Goal: Information Seeking & Learning: Check status

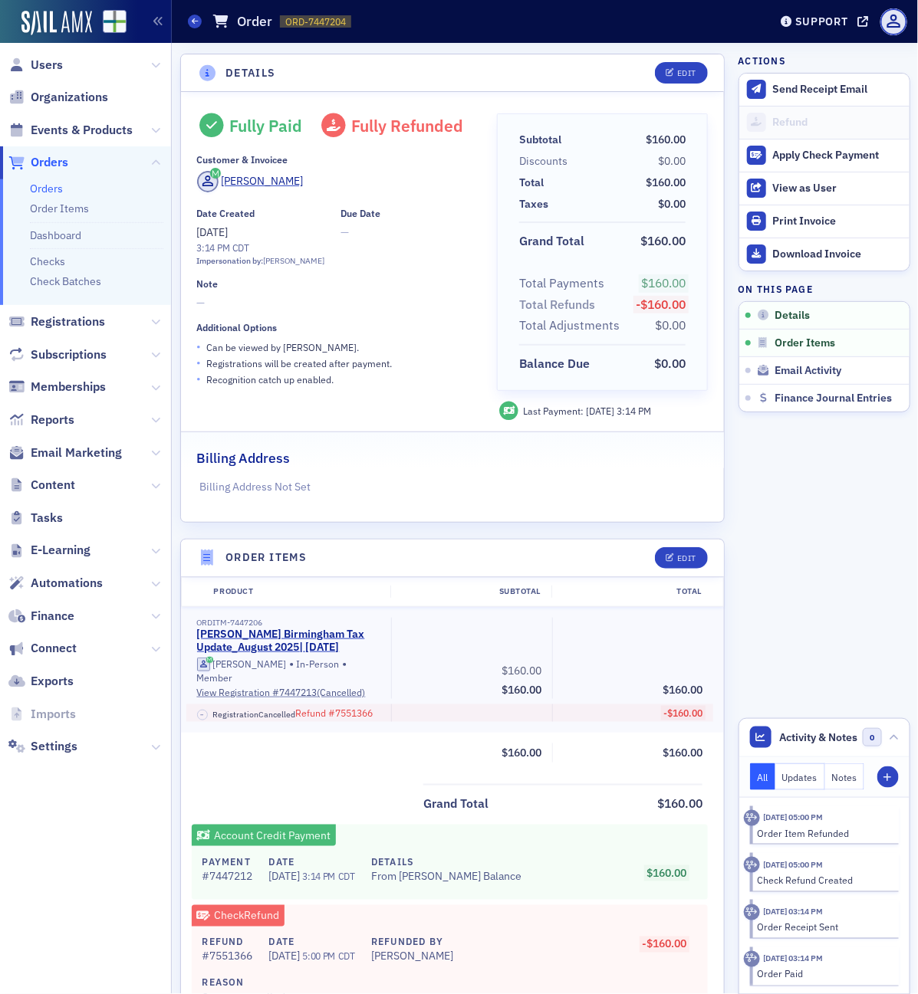
scroll to position [96, 0]
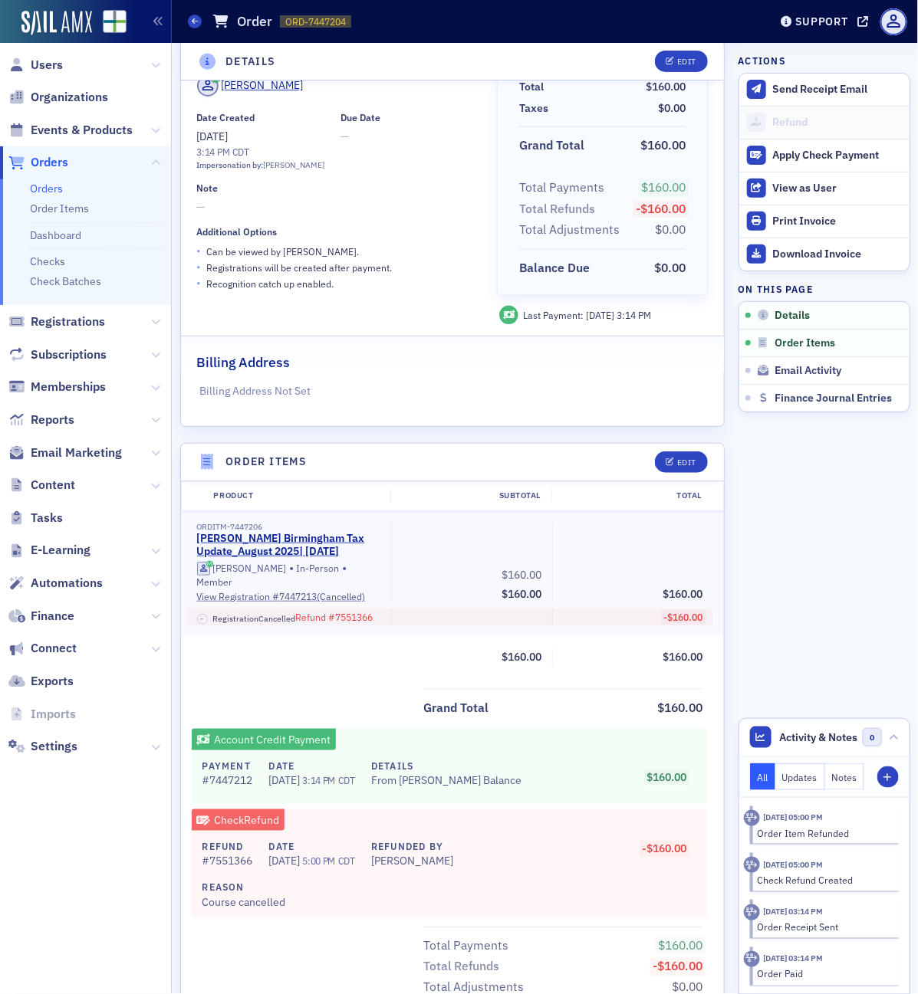
click at [198, 10] on div "Orders Order ORD-7447204 7447204" at bounding box center [467, 21] width 558 height 29
click at [194, 21] on icon at bounding box center [195, 21] width 6 height 7
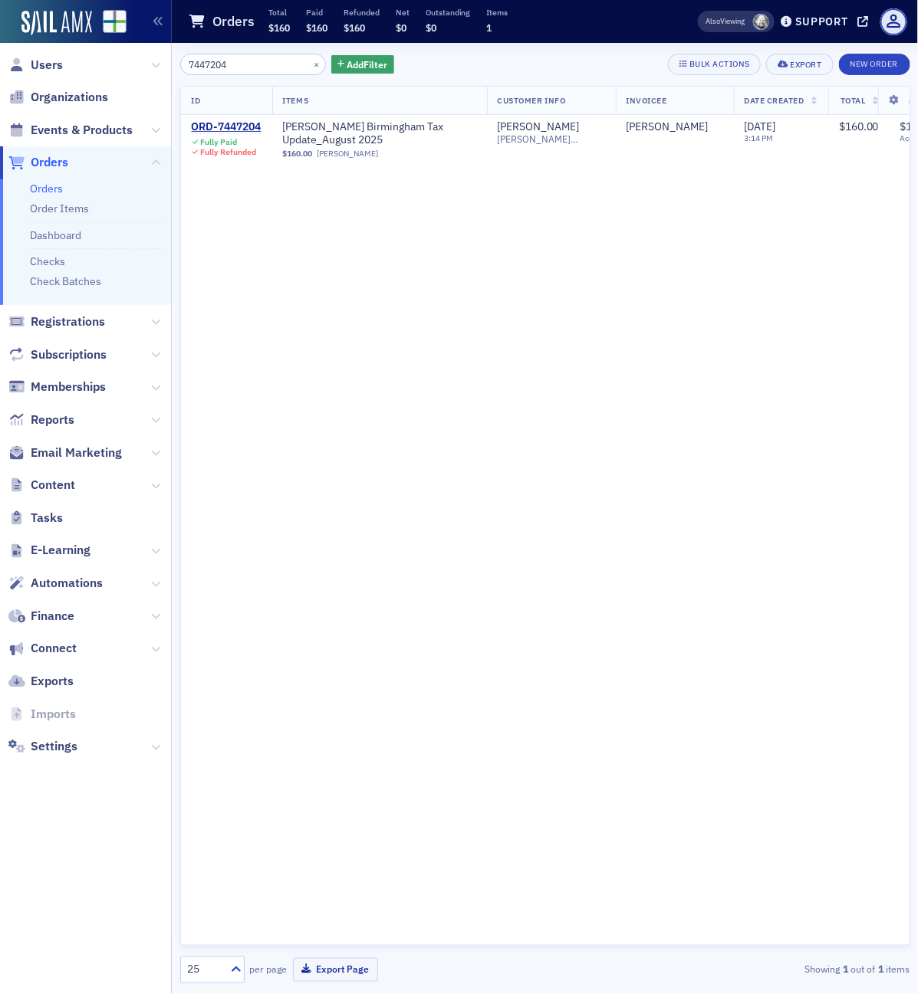
drag, startPoint x: 251, startPoint y: 67, endPoint x: 21, endPoint y: 52, distance: 230.5
click at [36, 54] on div "Users Organizations Events & Products Orders Orders Order Items Dashboard Check…" at bounding box center [459, 497] width 918 height 994
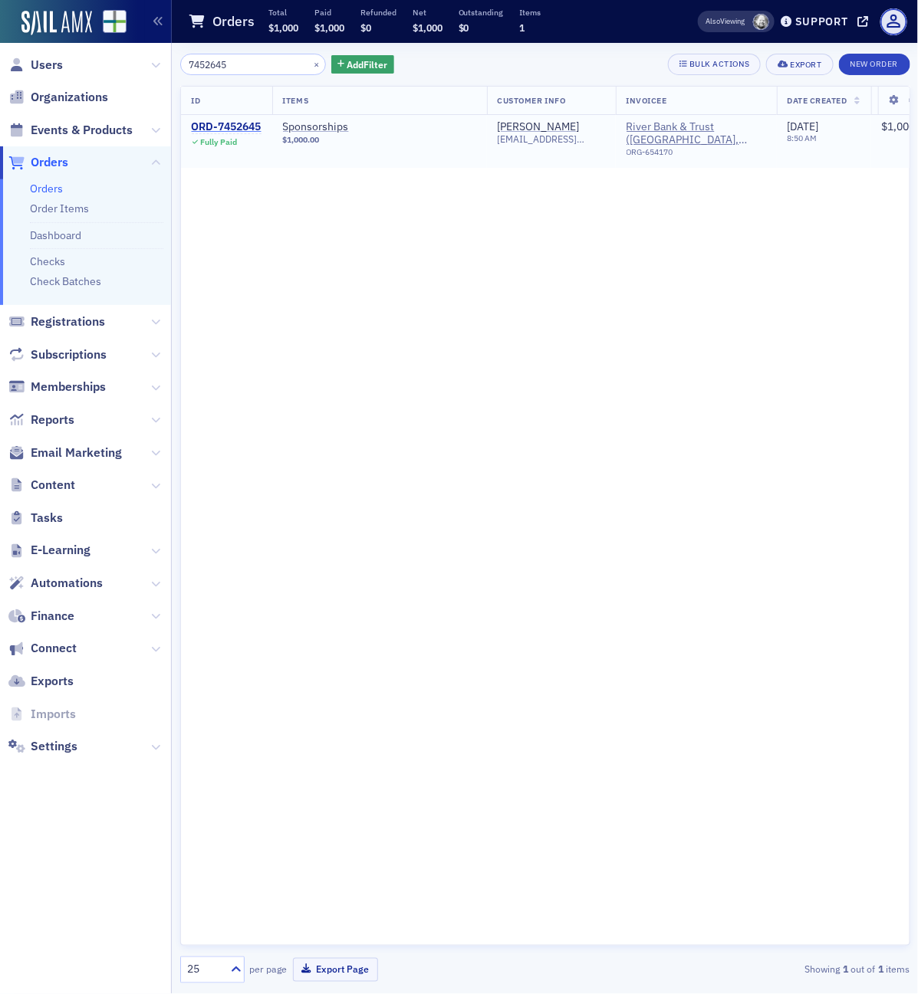
type input "7452645"
click at [253, 128] on div "ORD-7452645" at bounding box center [227, 127] width 70 height 14
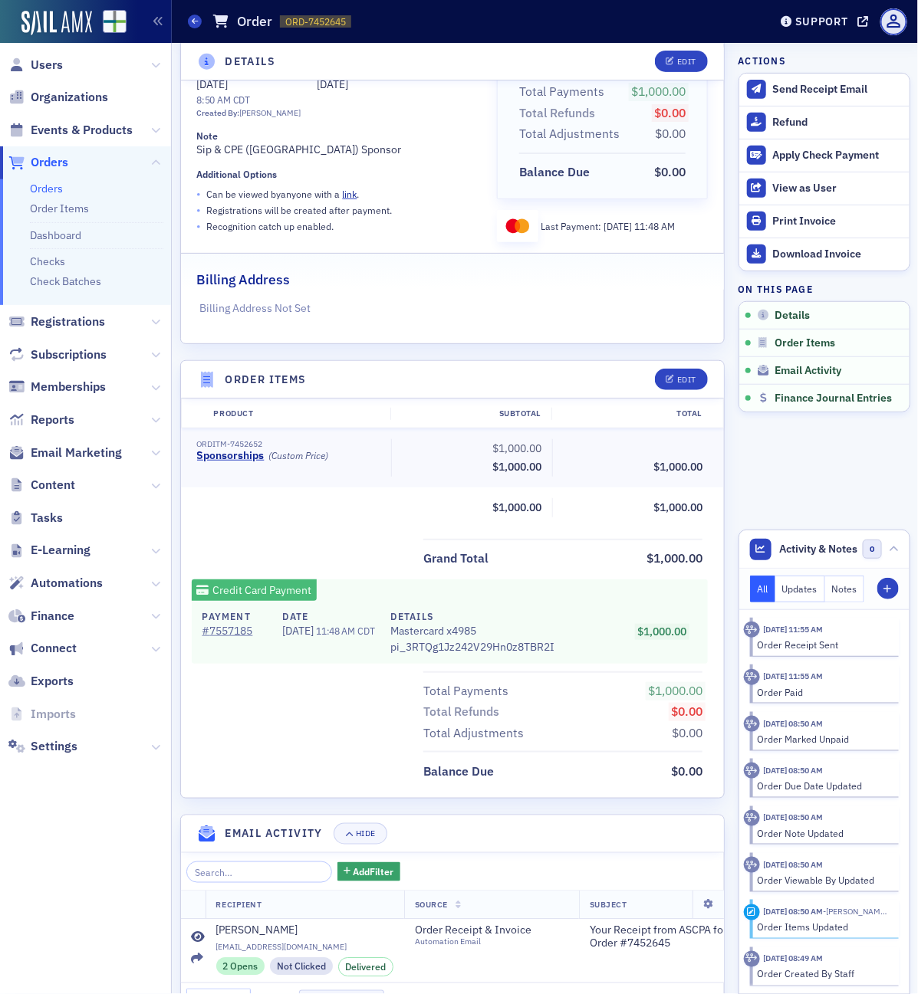
scroll to position [314, 0]
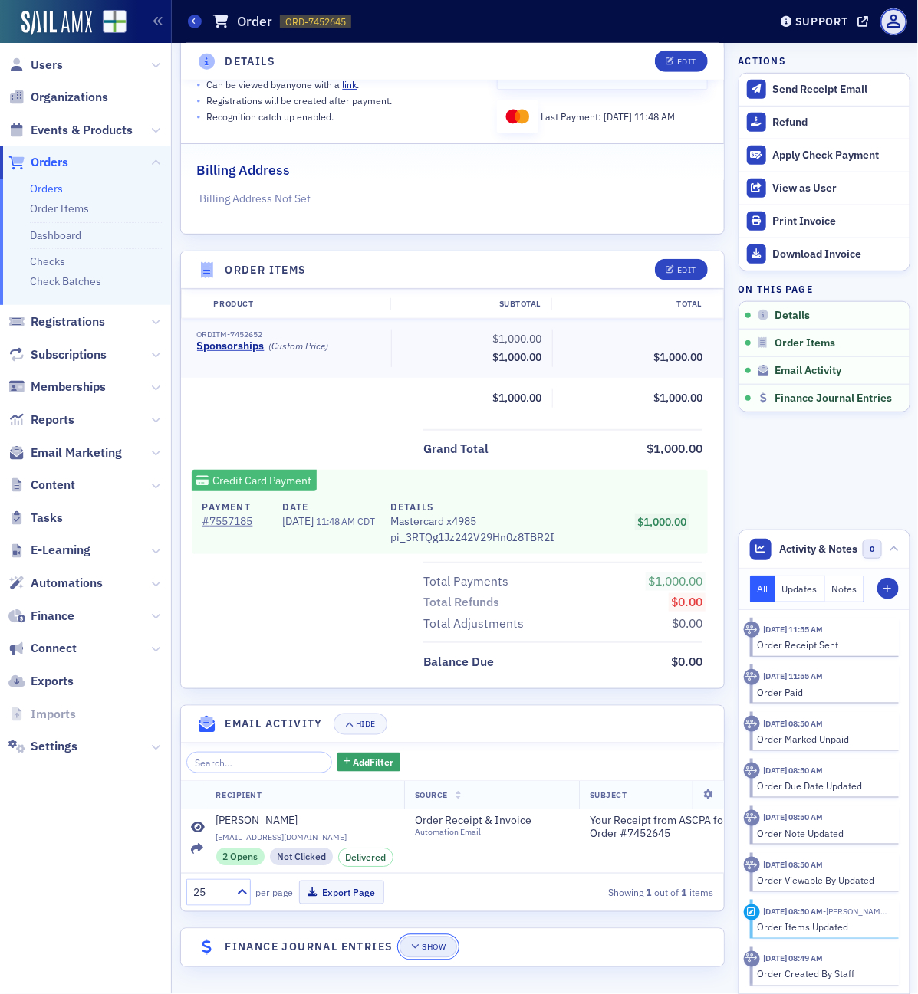
click at [422, 949] on span "Show" at bounding box center [428, 948] width 34 height 8
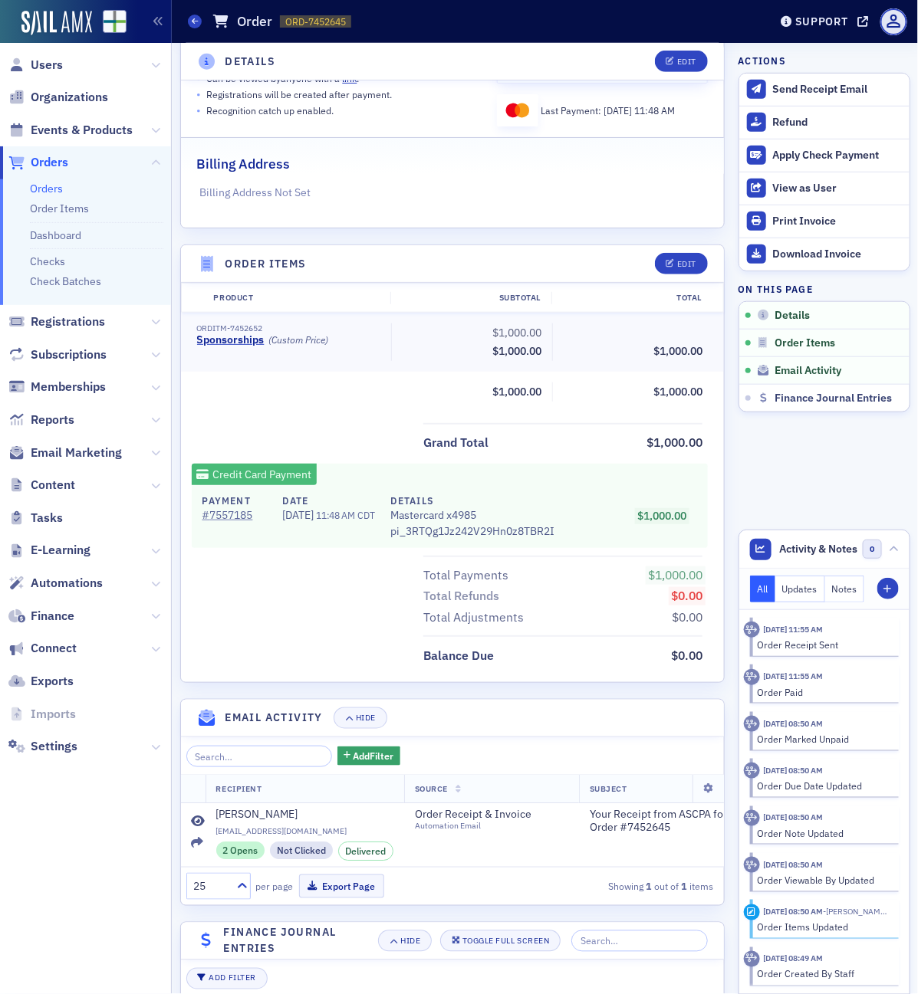
scroll to position [212, 0]
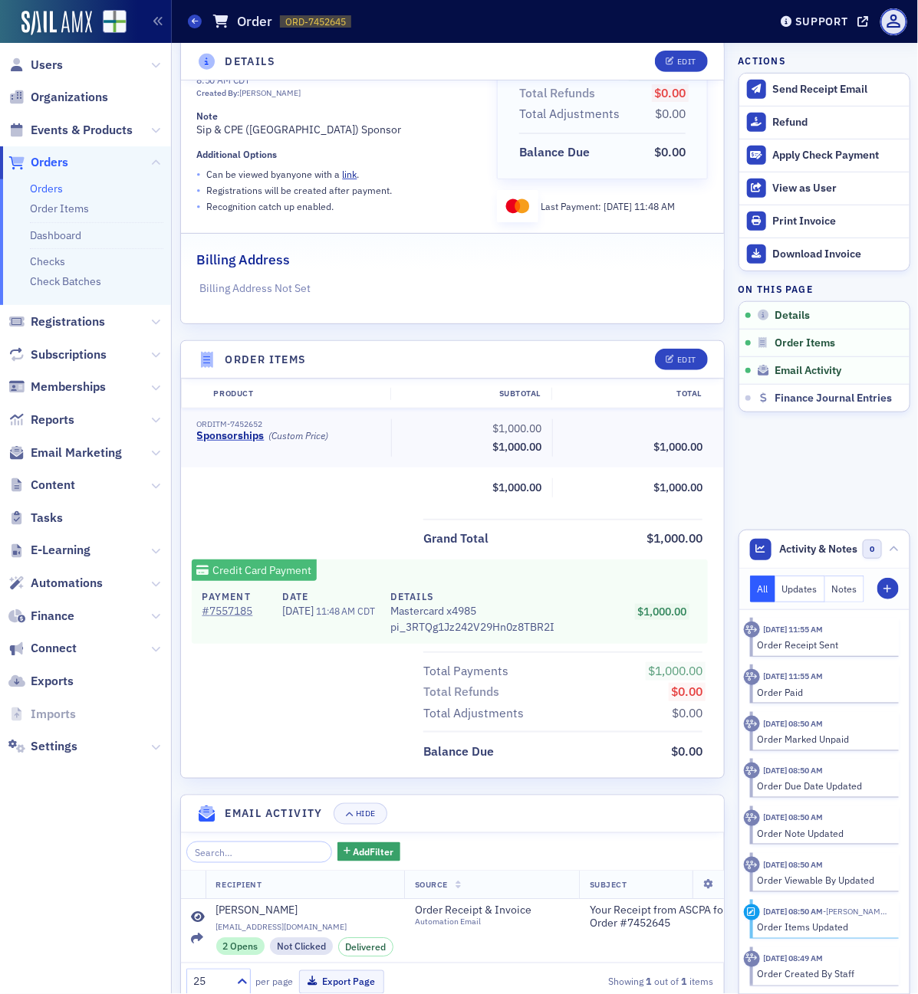
click at [124, 891] on nav "Users Organizations Events & Products Orders Orders Order Items Dashboard Check…" at bounding box center [86, 518] width 172 height 951
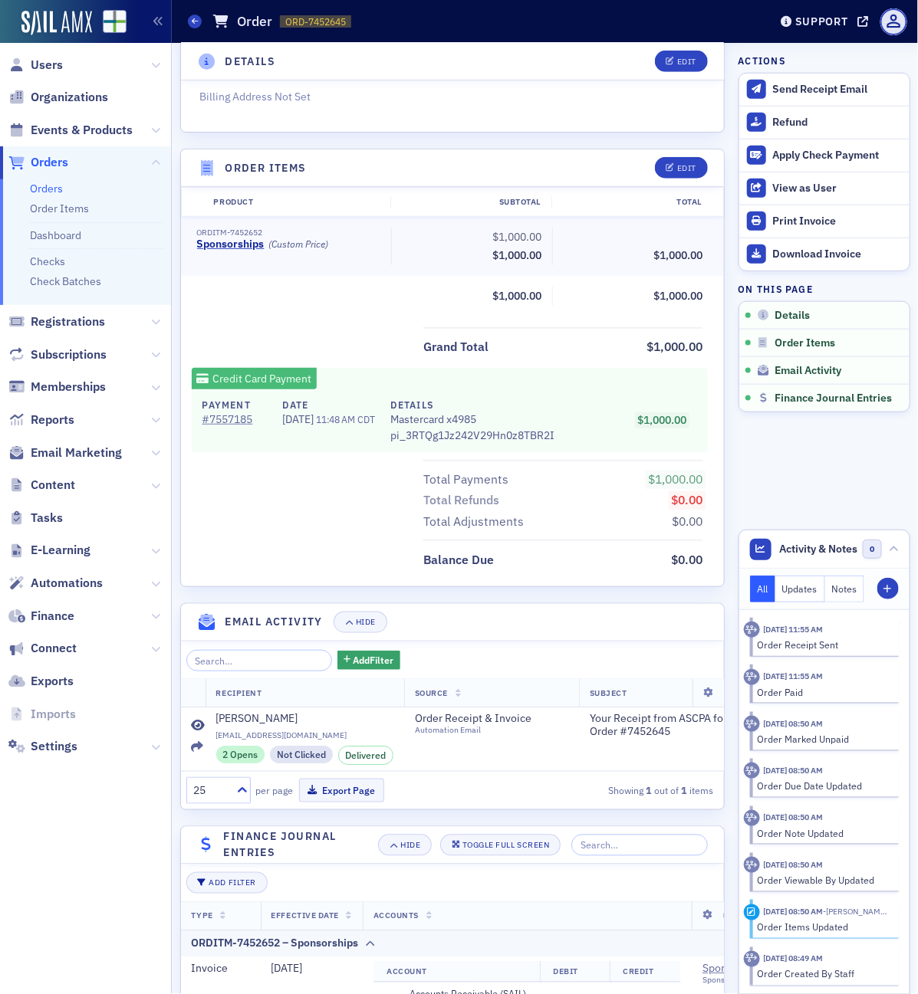
scroll to position [0, 0]
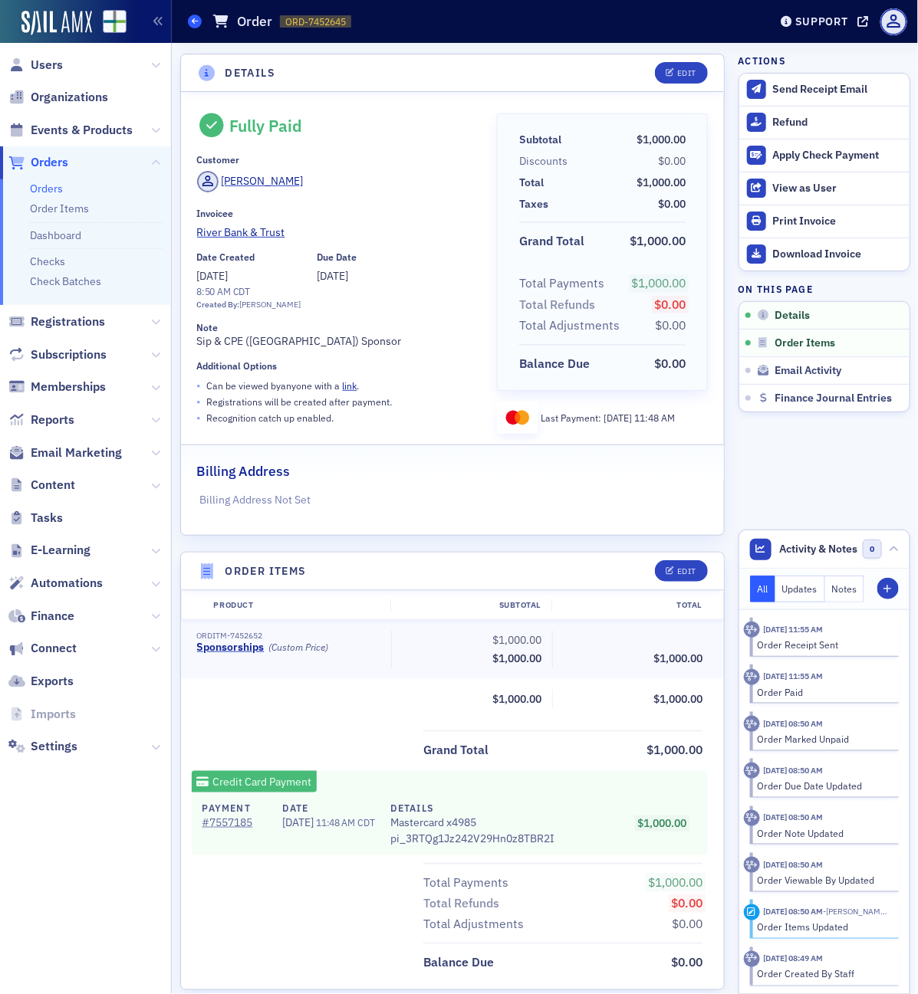
click at [192, 28] on span at bounding box center [195, 22] width 14 height 14
click at [192, 25] on icon at bounding box center [195, 21] width 6 height 7
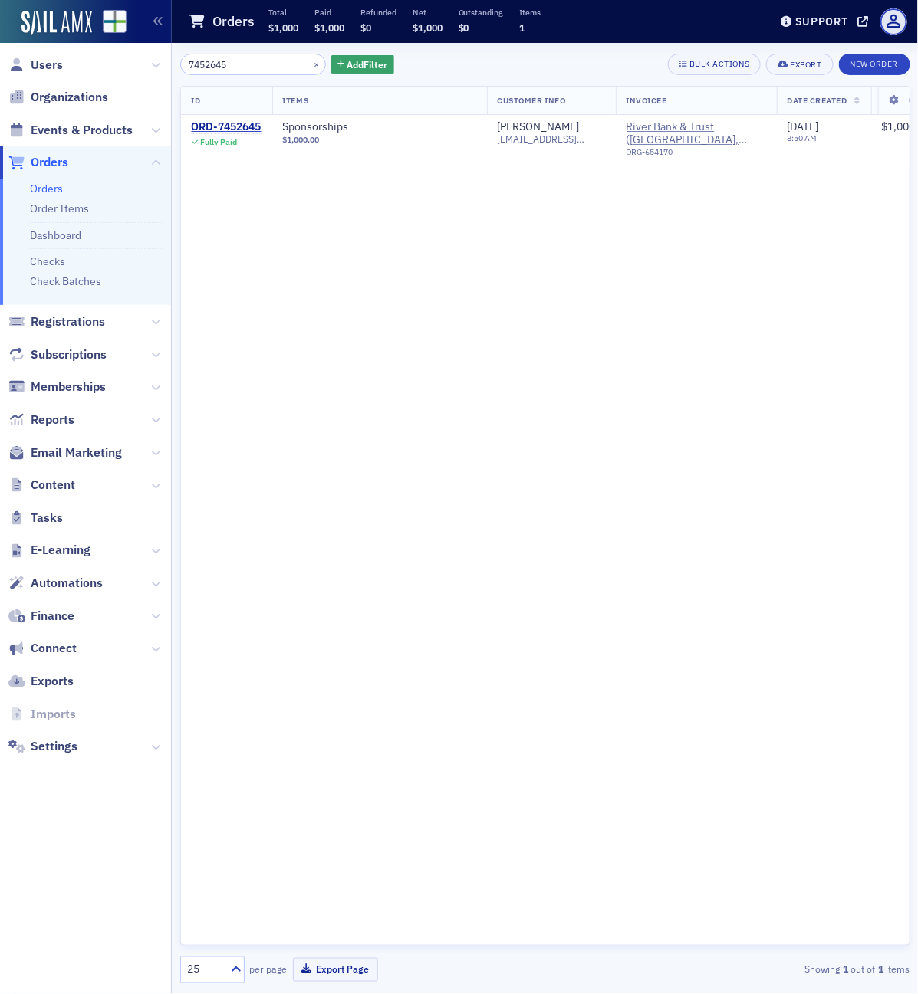
drag, startPoint x: 247, startPoint y: 59, endPoint x: 34, endPoint y: 35, distance: 213.7
click at [34, 35] on div "Users Organizations Events & Products Orders Orders Order Items Dashboard Check…" at bounding box center [459, 497] width 918 height 994
type input "7543093"
click at [243, 129] on div "ORD-7543093" at bounding box center [227, 127] width 70 height 14
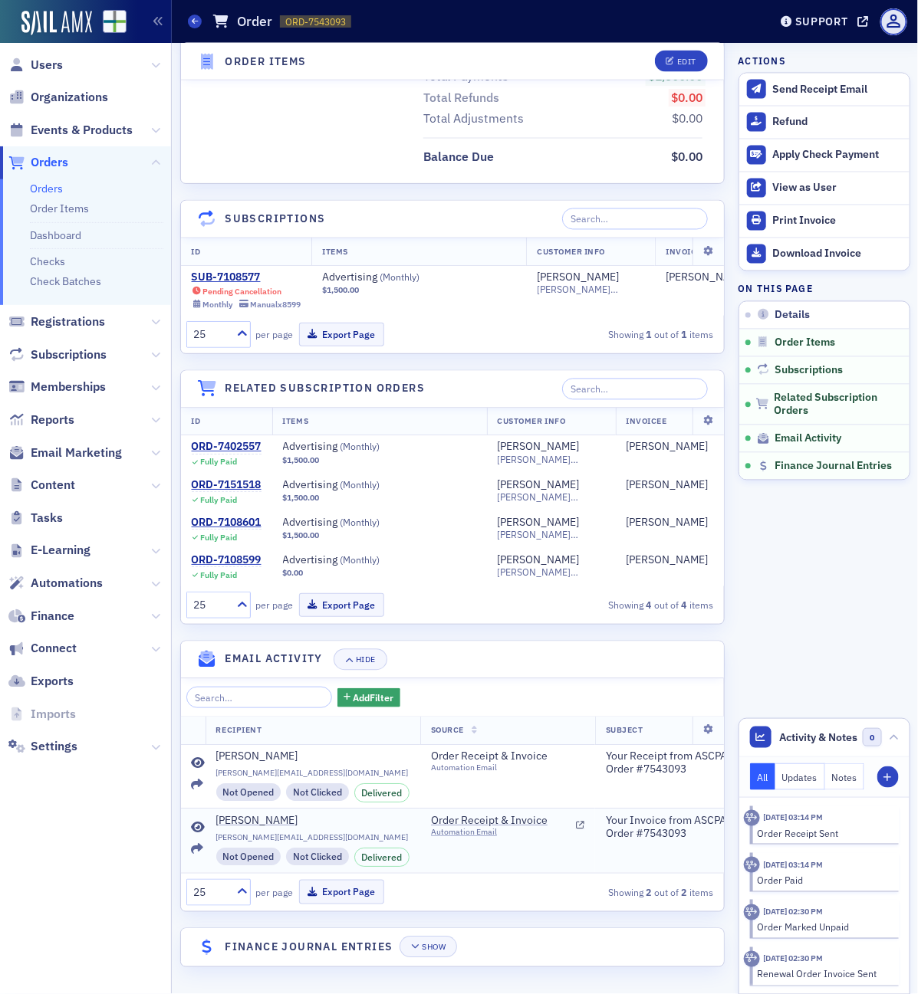
scroll to position [906, 0]
click at [419, 941] on button "Show" at bounding box center [427, 947] width 57 height 21
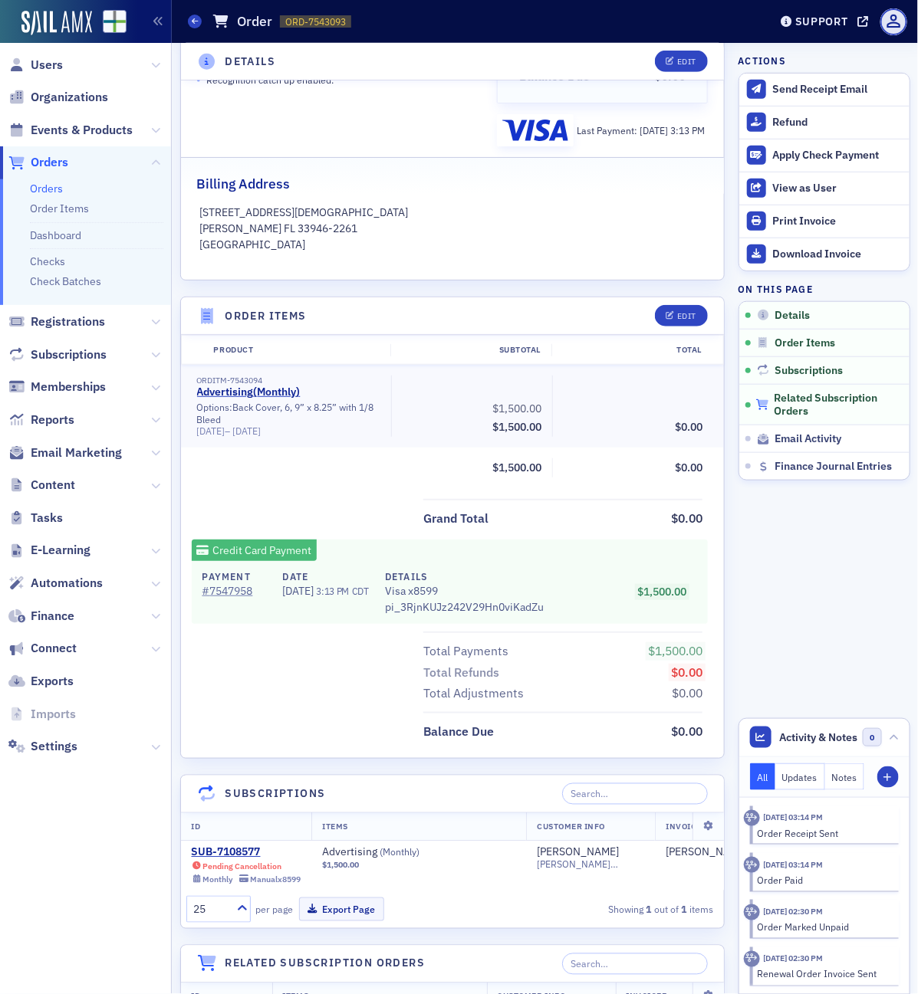
scroll to position [479, 0]
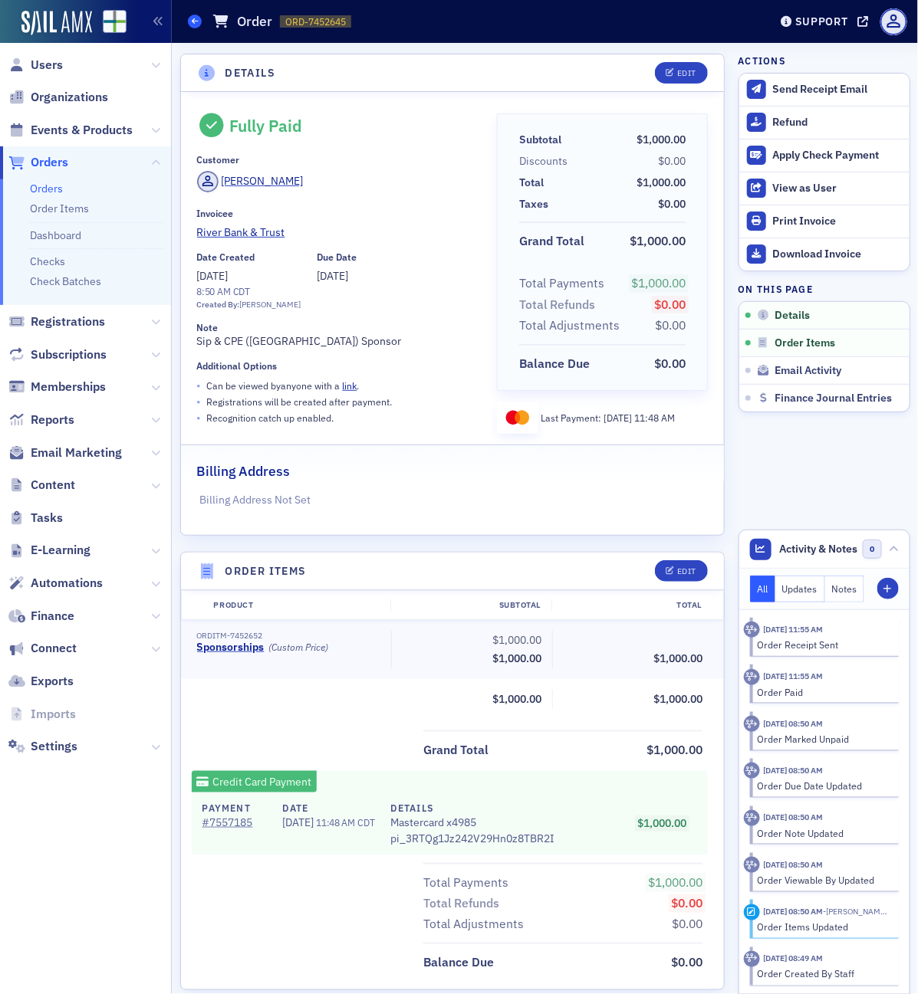
click at [198, 19] on span at bounding box center [195, 22] width 14 height 14
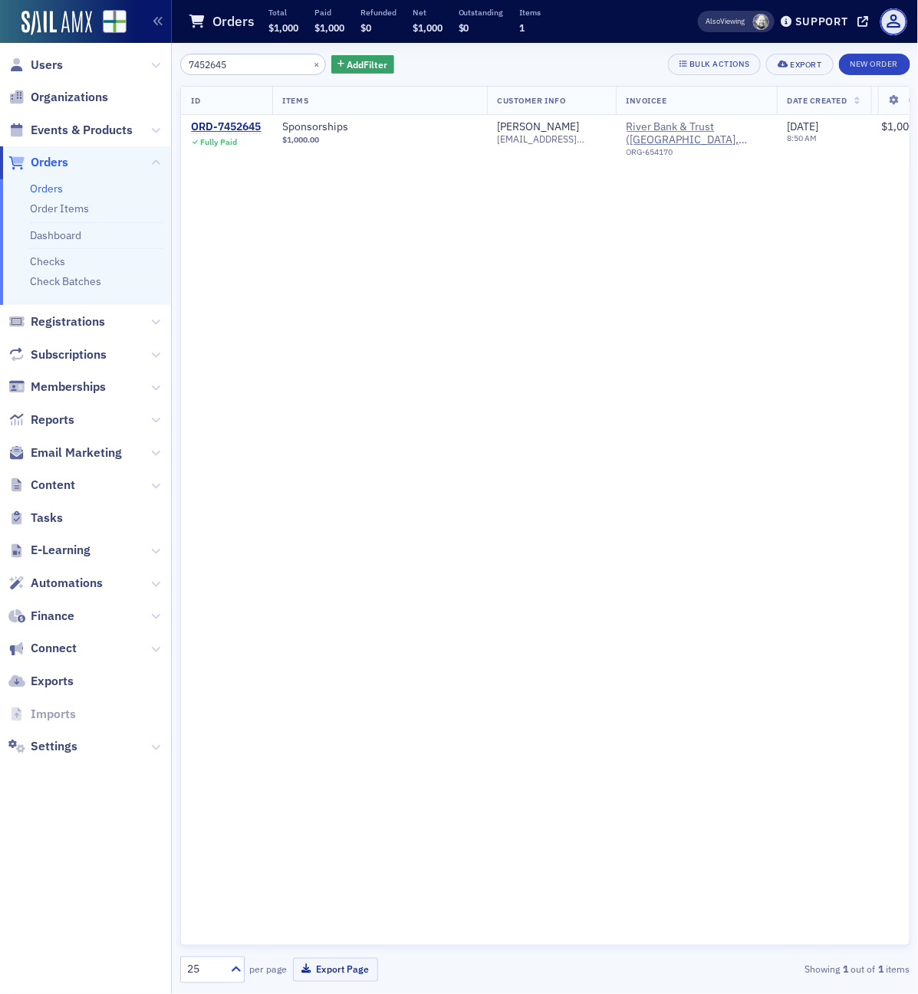
drag, startPoint x: 258, startPoint y: 59, endPoint x: -53, endPoint y: 38, distance: 311.2
click at [0, 38] on html "Users Organizations Events & Products Orders Orders Order Items Dashboard Check…" at bounding box center [459, 497] width 918 height 994
type input "7155924"
click at [250, 131] on div "ORD-7155924" at bounding box center [227, 127] width 70 height 14
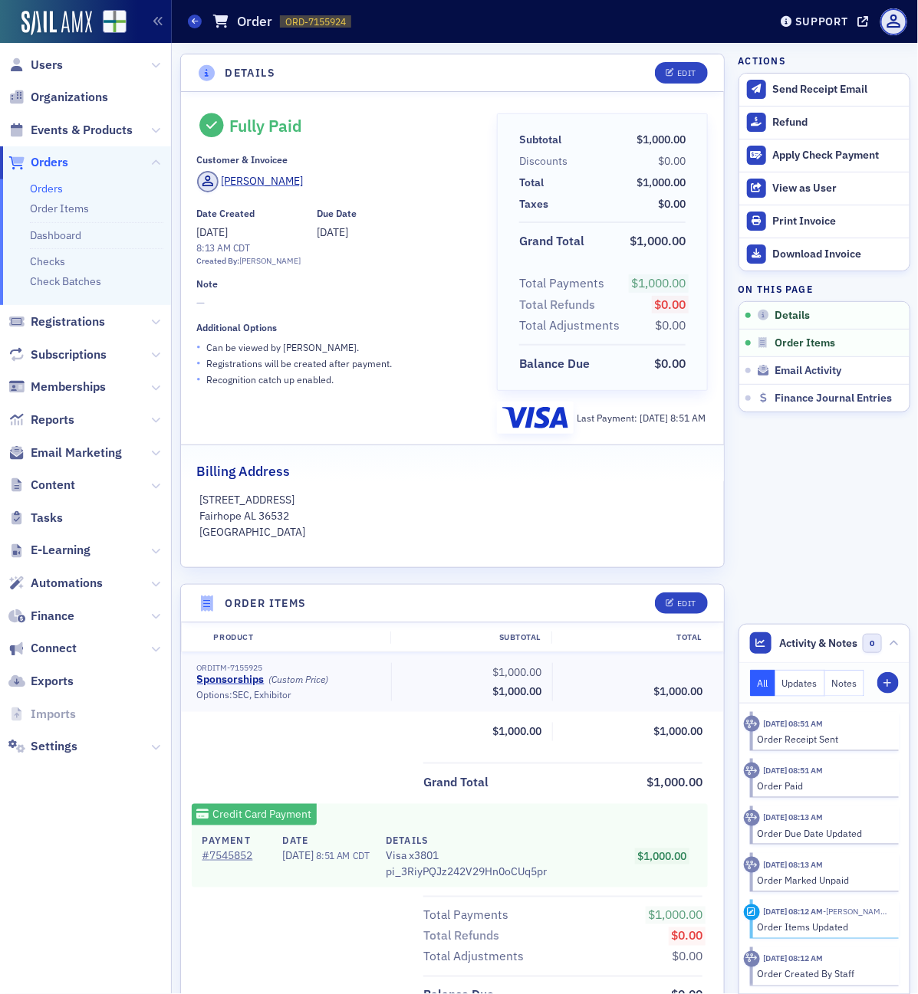
click at [77, 613] on span "Finance" at bounding box center [85, 615] width 171 height 33
click at [66, 618] on span "Finance" at bounding box center [53, 616] width 44 height 17
